Goal: Find specific page/section: Find specific page/section

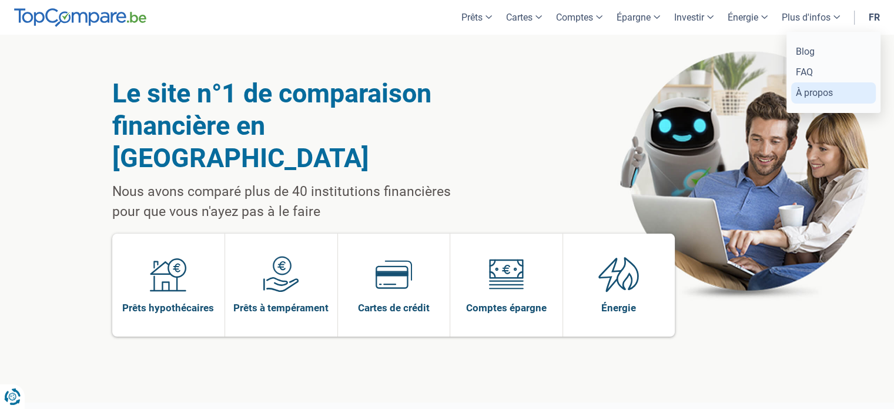
click at [807, 93] on link "À propos" at bounding box center [833, 92] width 85 height 21
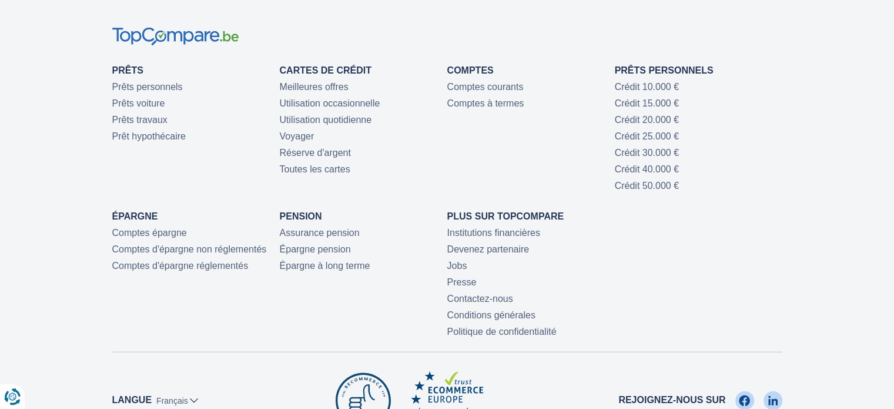
scroll to position [2881, 0]
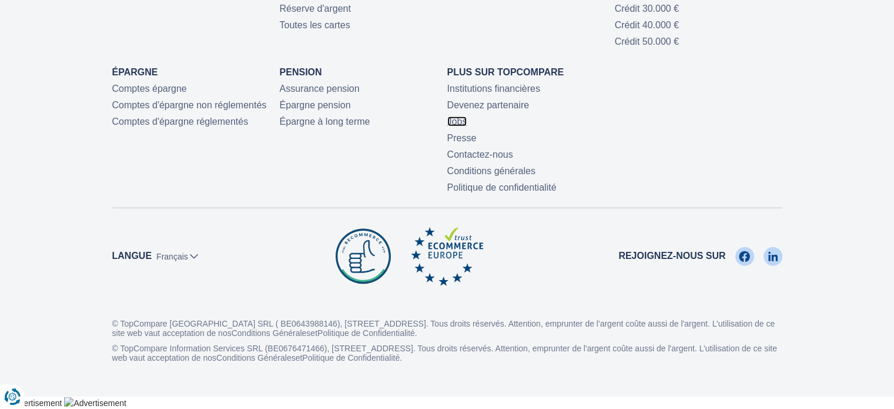
click at [459, 119] on link "Jobs" at bounding box center [457, 121] width 20 height 10
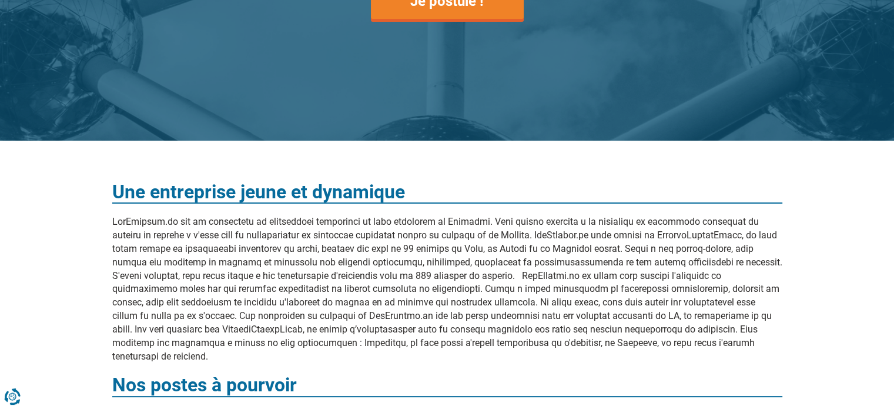
scroll to position [235, 0]
